Goal: Information Seeking & Learning: Find specific fact

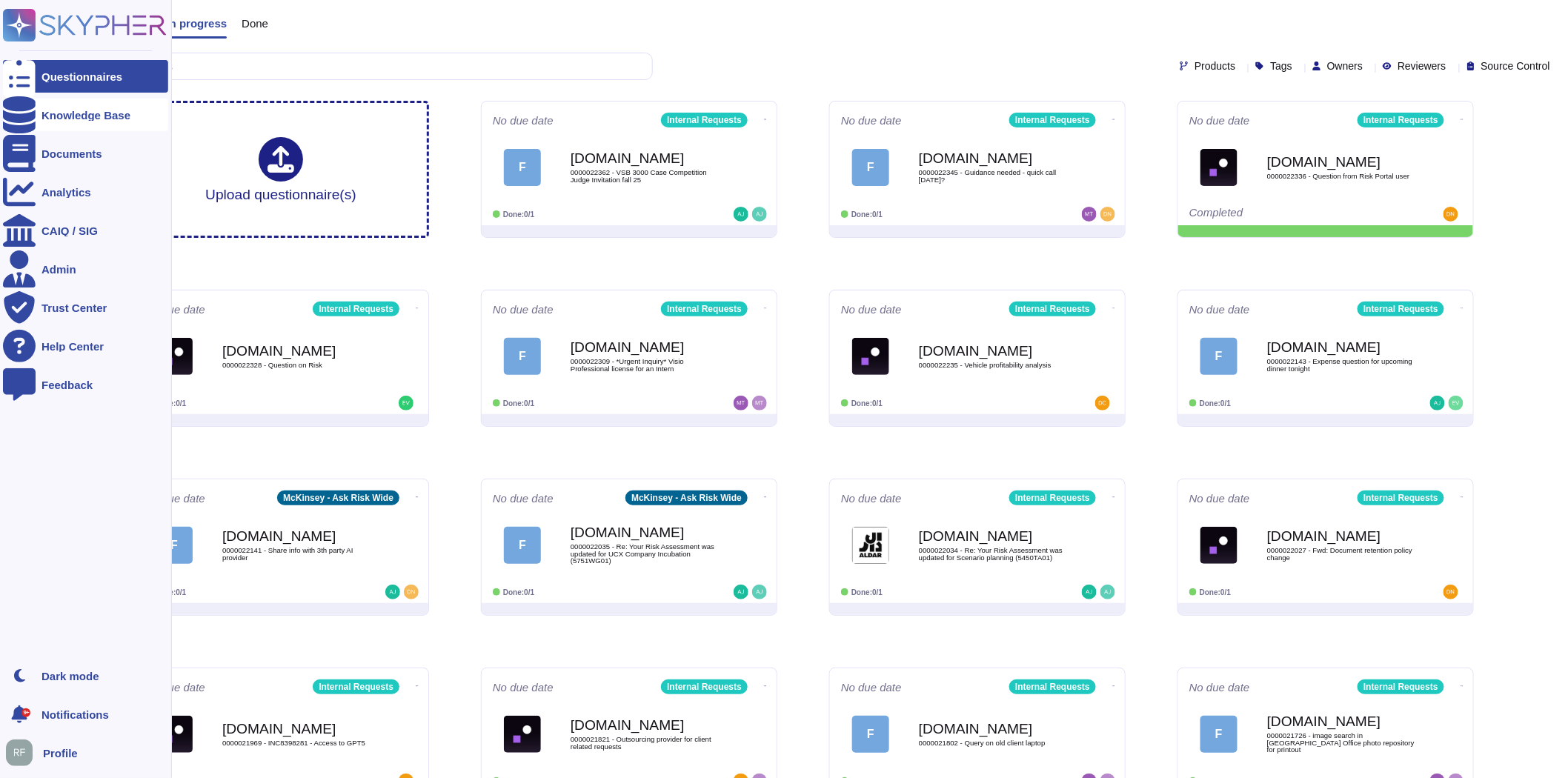
click at [25, 108] on icon at bounding box center [19, 115] width 33 height 37
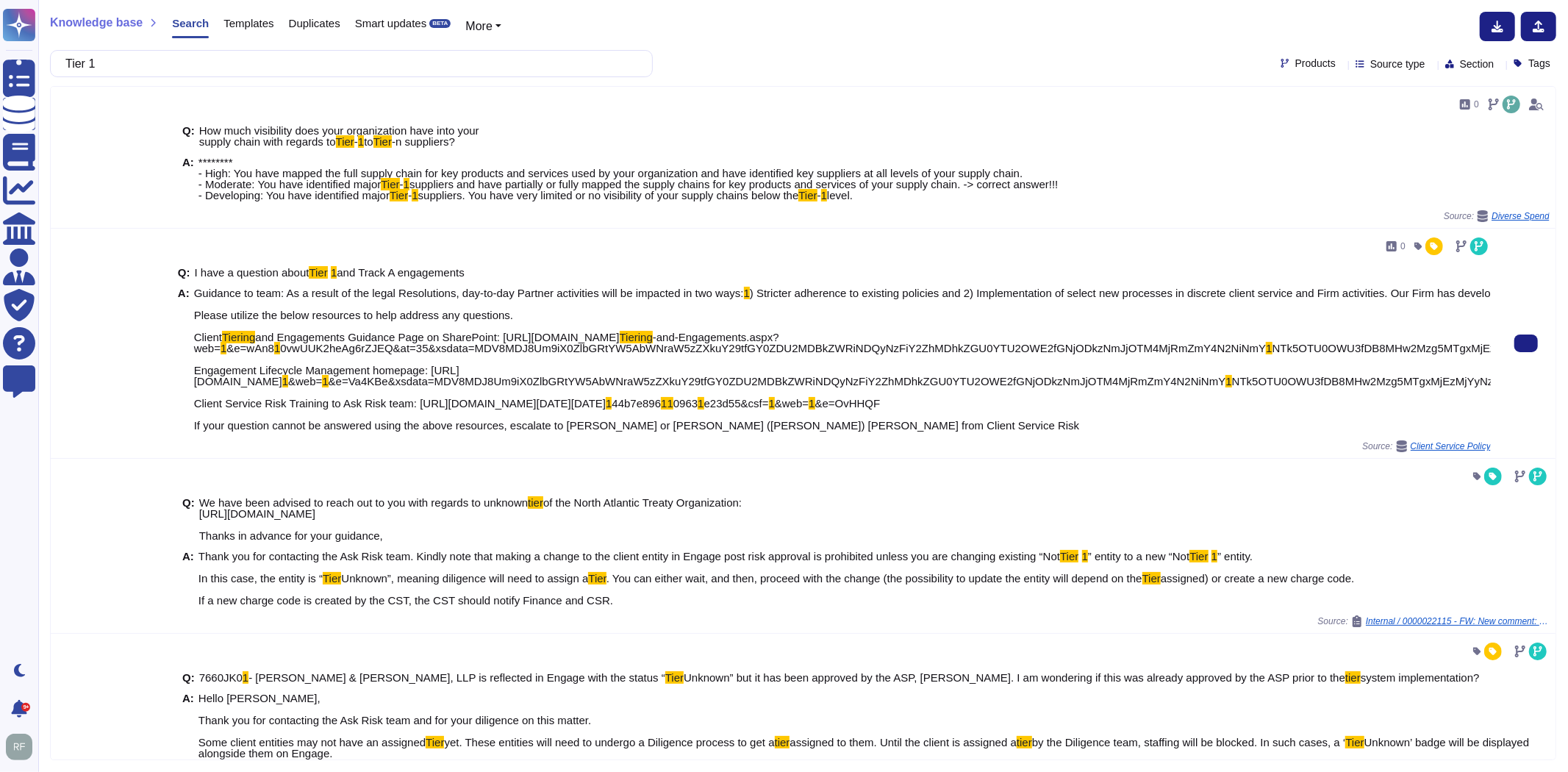
type input "Tier 1"
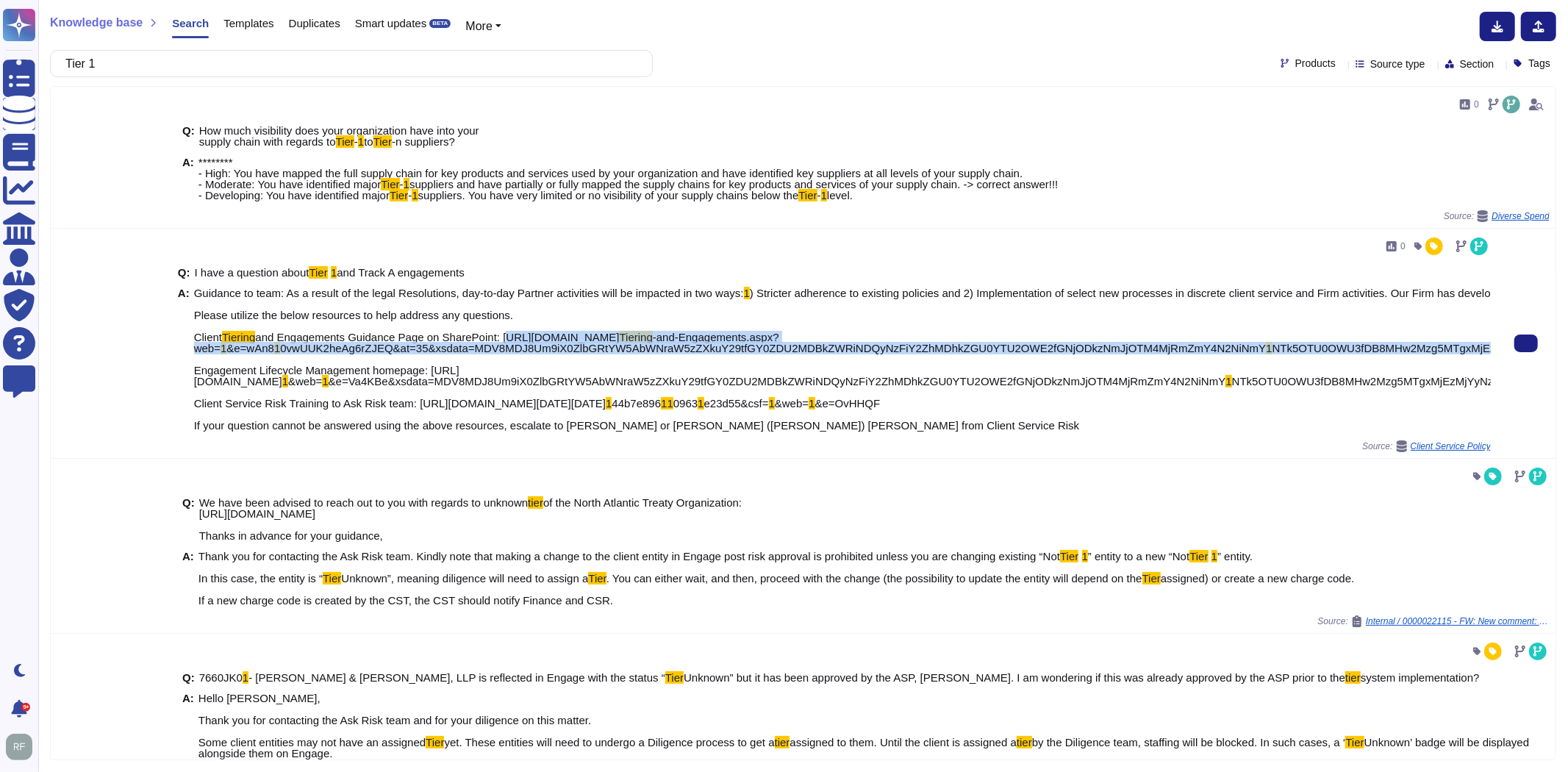
drag, startPoint x: 498, startPoint y: 337, endPoint x: 1479, endPoint y: 346, distance: 981.0
click at [1479, 346] on div "0 Q: I have a question about Tier 1 and Track A engagements A: Guidance to team…" at bounding box center [834, 344] width 1325 height 230
copy span "[URL][DOMAIN_NAME] Tiering -and-Engagements.aspx?web= 1 &e=wAn8 1 0vwUUK2heAg6r…"
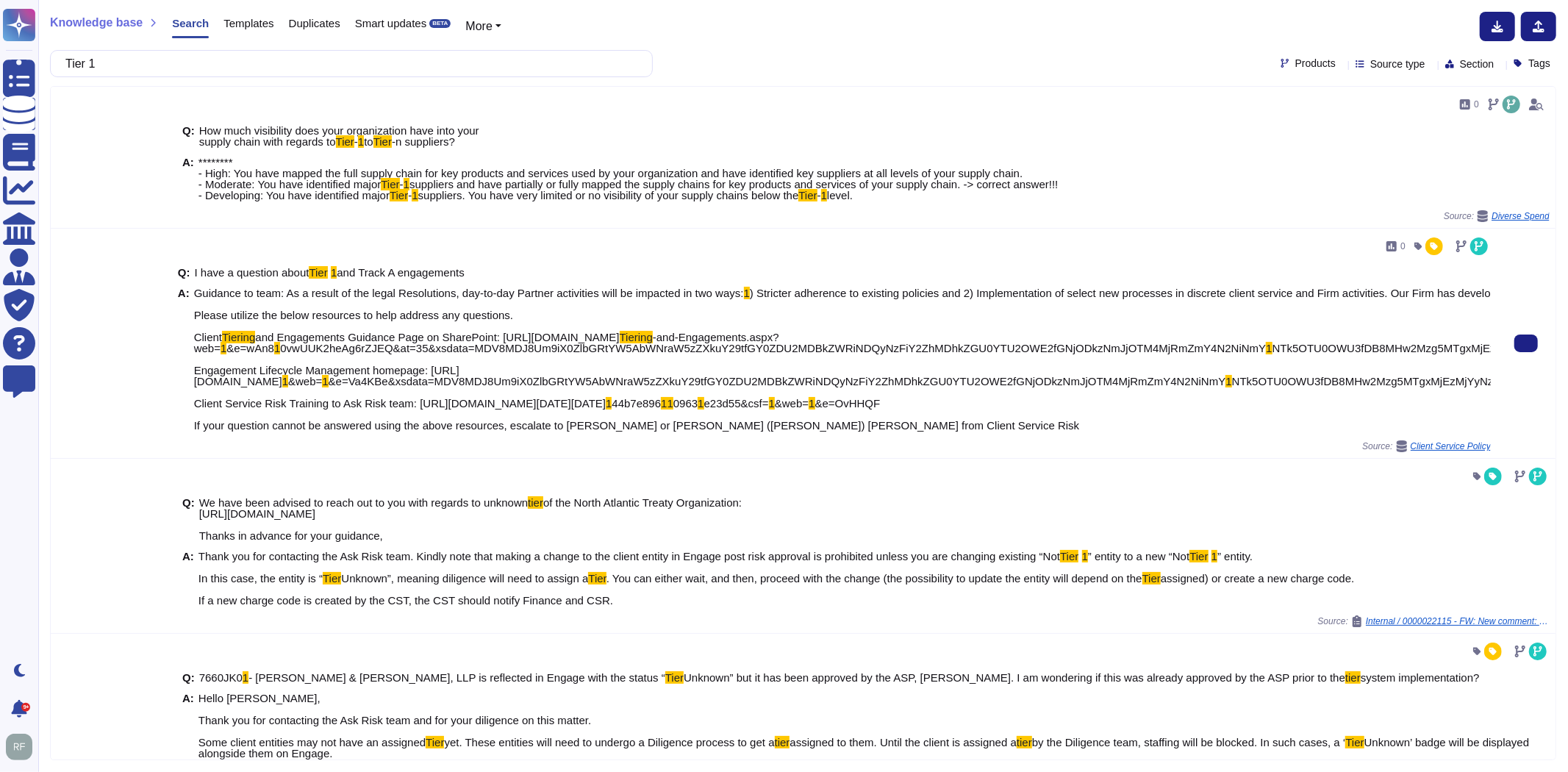
drag, startPoint x: 711, startPoint y: 329, endPoint x: 696, endPoint y: 332, distance: 15.3
click at [619, 331] on span "and Engagements Guidance Page on SharePoint: [URL][DOMAIN_NAME]" at bounding box center [437, 337] width 364 height 13
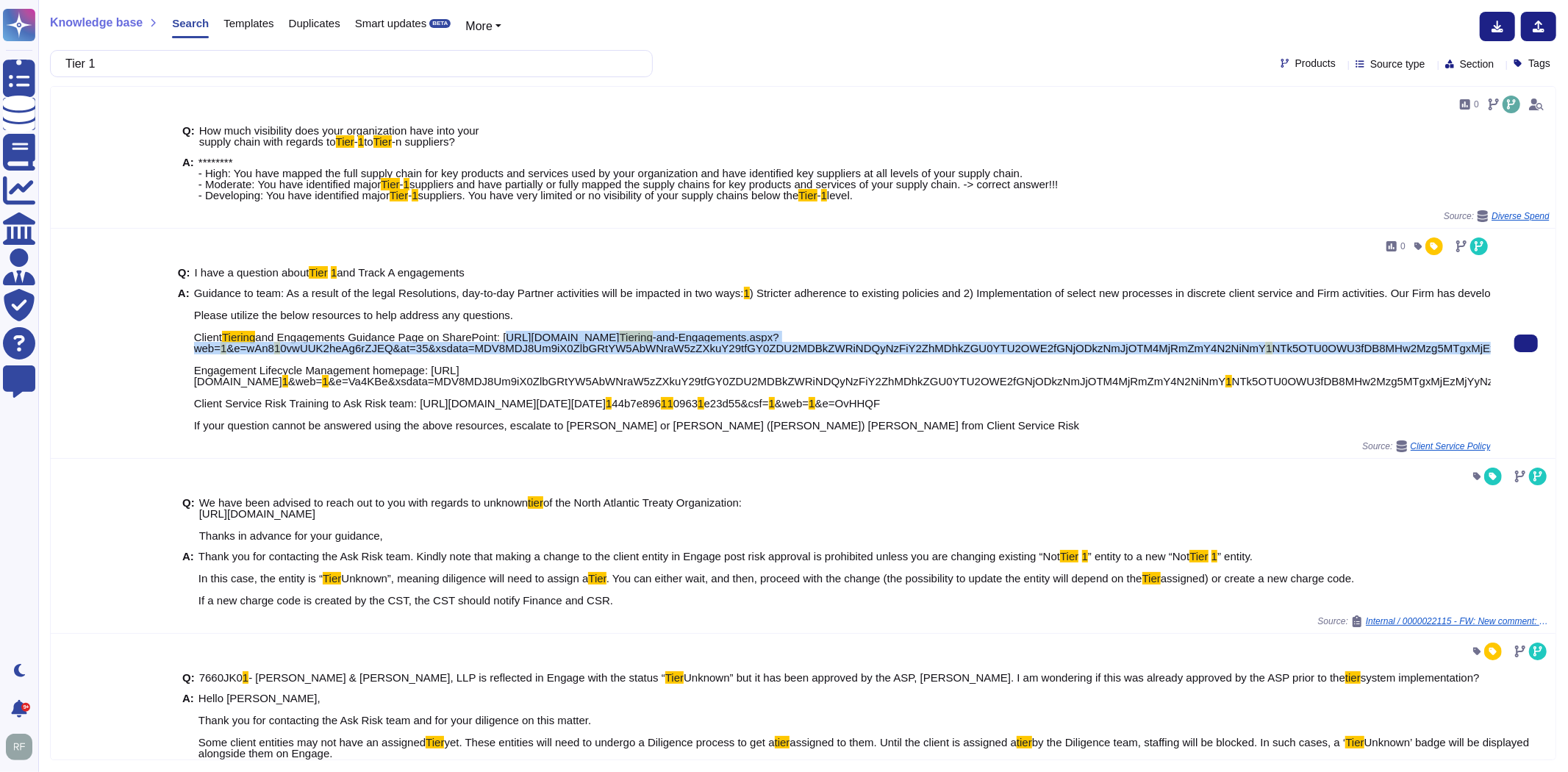
drag, startPoint x: 500, startPoint y: 338, endPoint x: 1478, endPoint y: 344, distance: 978.0
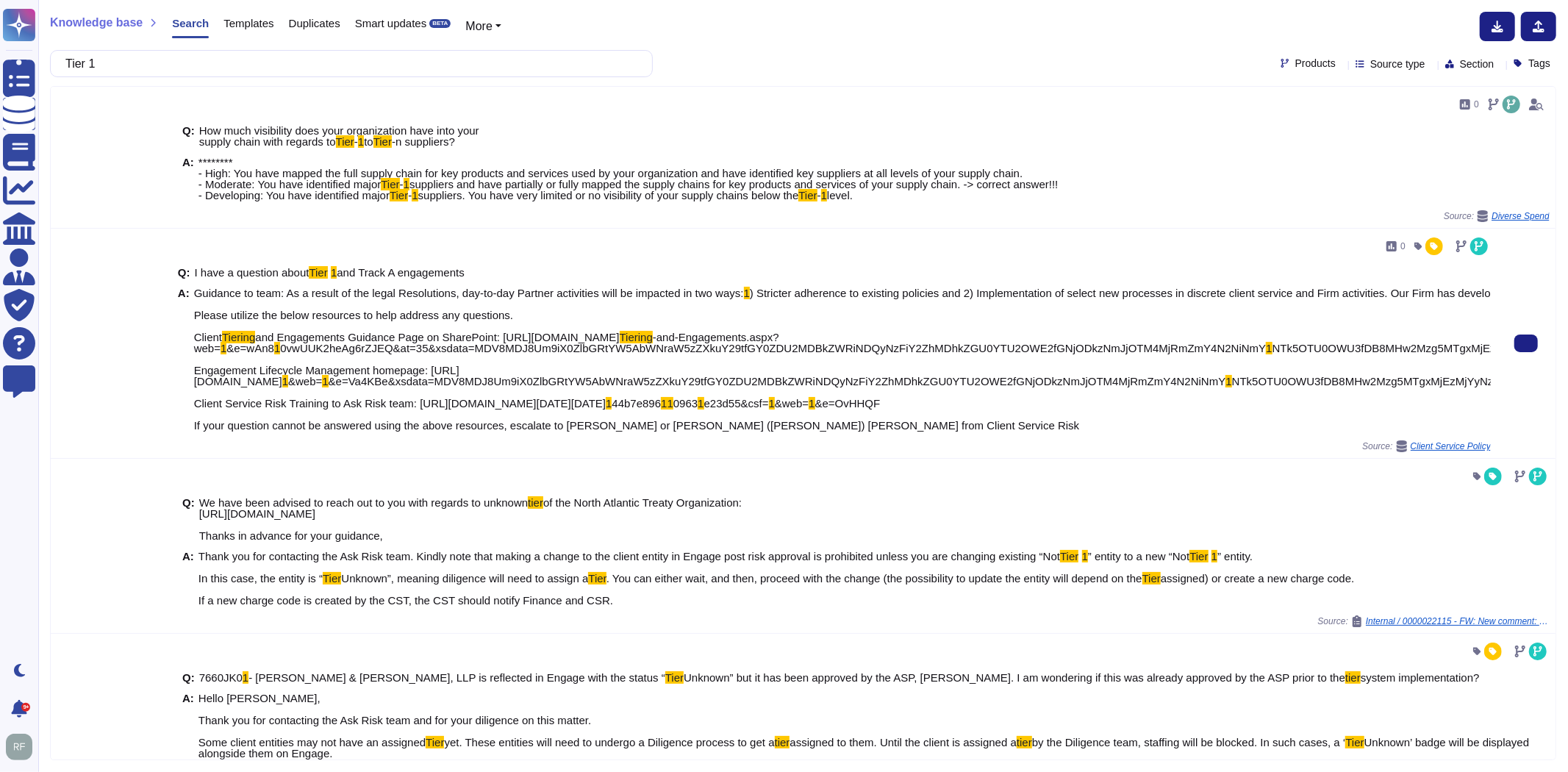
click at [537, 379] on span "&e=Va4KBe&xsdata=MDV8MDJ8Um9iX0ZlbGRtYW5AbWNraW5zZXkuY29tfGY0ZDU2MDBkZWRiNDQyNz…" at bounding box center [778, 381] width 897 height 13
